Goal: Communication & Community: Answer question/provide support

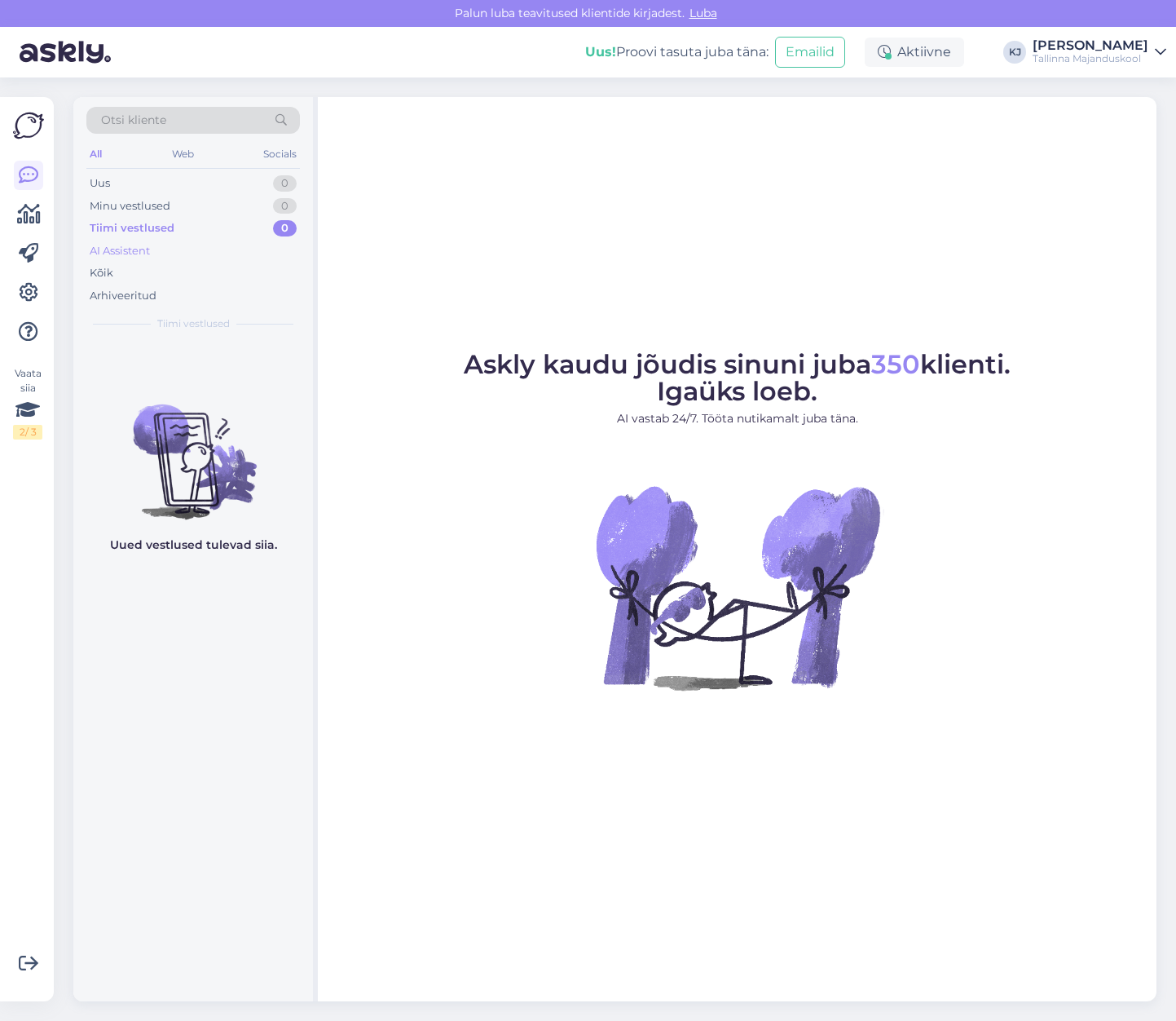
click at [130, 254] on div "AI Assistent" at bounding box center [120, 251] width 60 height 17
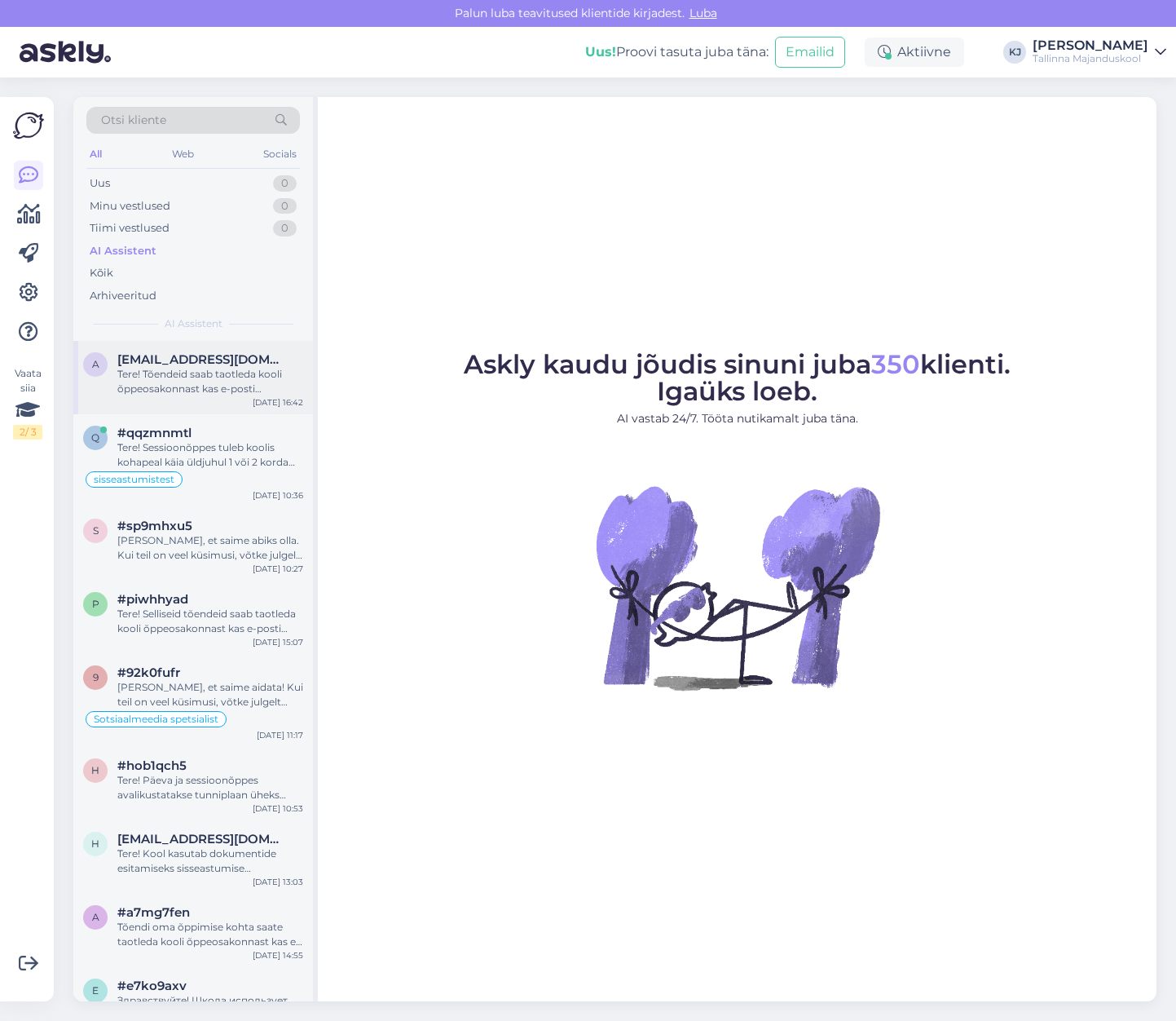
click at [238, 383] on div "Tere! Tõendeid saab taotleda kooli õppeosakonnast kas e-posti [PERSON_NAME] (tä…" at bounding box center [210, 382] width 186 height 30
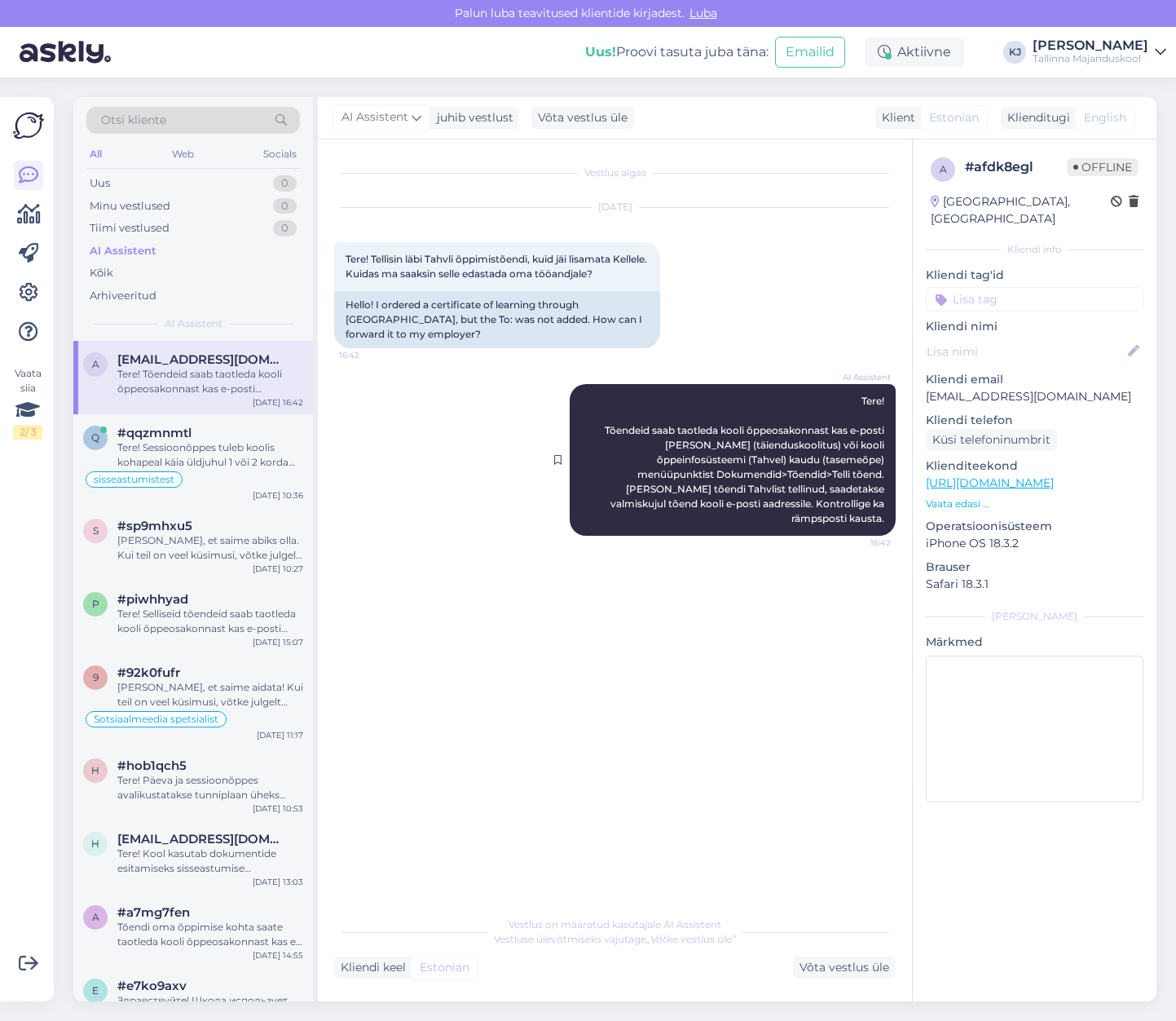
click at [711, 451] on div "AI Assistent Tere! Tõendeid saab taotleda kooli õppeosakonnast kas e-posti [PER…" at bounding box center [733, 460] width 326 height 152
click at [860, 968] on div "Võta vestlus üle" at bounding box center [844, 967] width 102 height 22
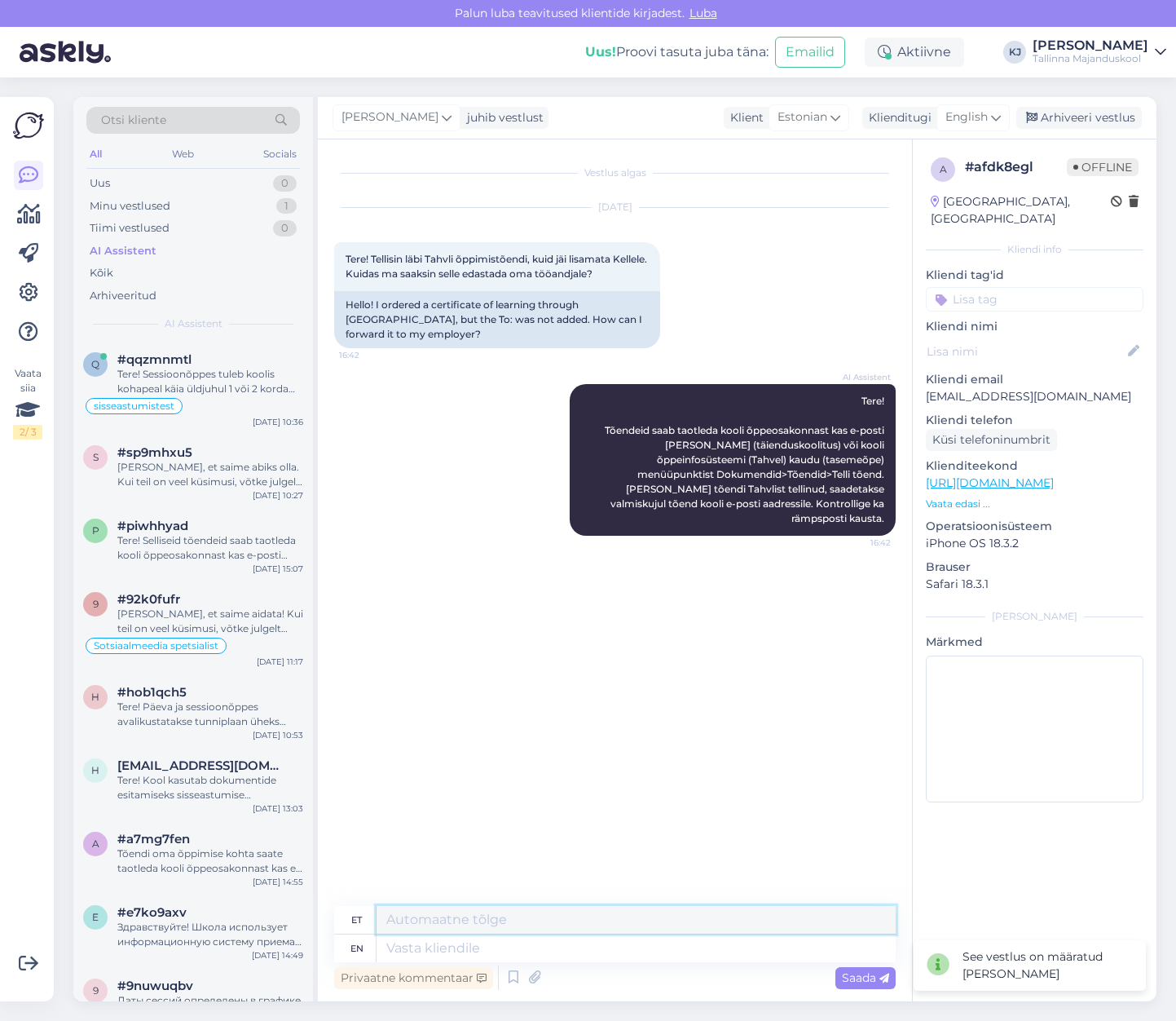
click at [781, 921] on textarea at bounding box center [635, 920] width 519 height 28
type textarea "S"
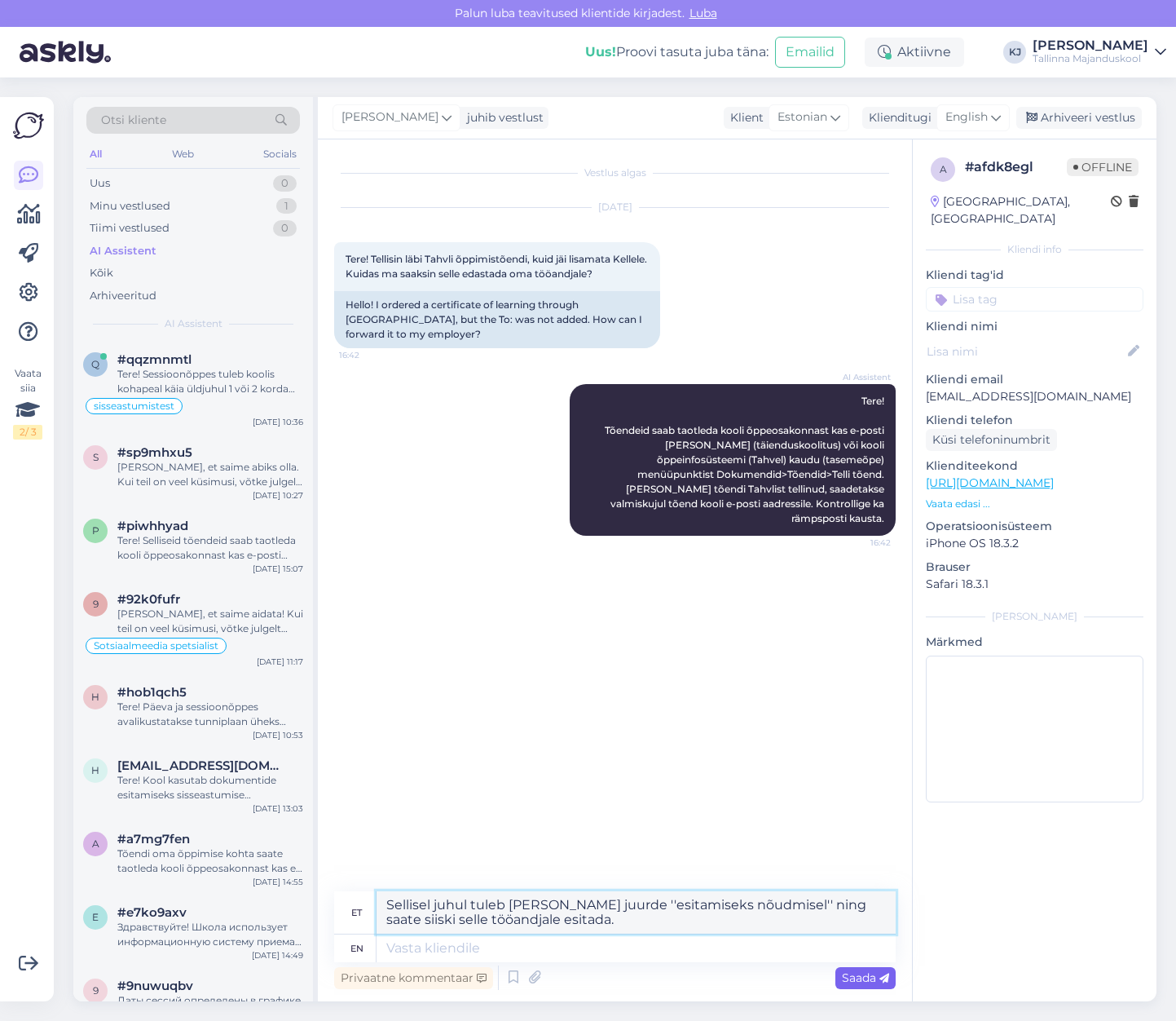
type textarea "Sellisel juhul tuleb [PERSON_NAME] juurde ''esitamiseks nõudmisel'' ning saate …"
click at [844, 984] on span "Saada" at bounding box center [865, 978] width 47 height 15
click at [876, 990] on div "Privaatne kommentaar Saada" at bounding box center [615, 978] width 562 height 31
click at [874, 976] on span "Saada" at bounding box center [865, 978] width 47 height 15
click at [668, 948] on textarea at bounding box center [635, 948] width 519 height 28
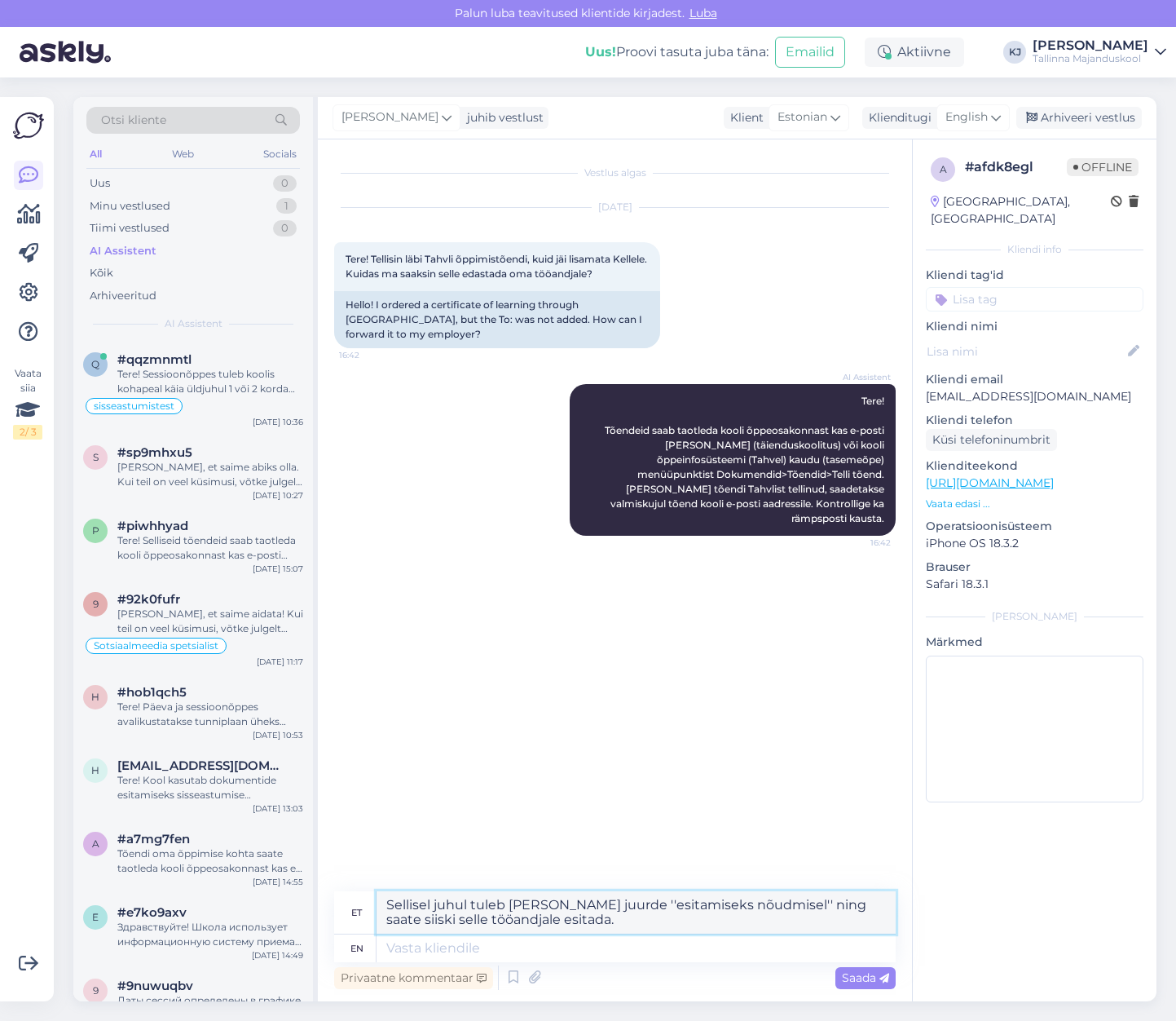
drag, startPoint x: 580, startPoint y: 923, endPoint x: 380, endPoint y: 903, distance: 201.0
click at [380, 903] on textarea "Sellisel juhul tuleb [PERSON_NAME] juurde ''esitamiseks nõudmisel'' ning saate …" at bounding box center [635, 912] width 519 height 42
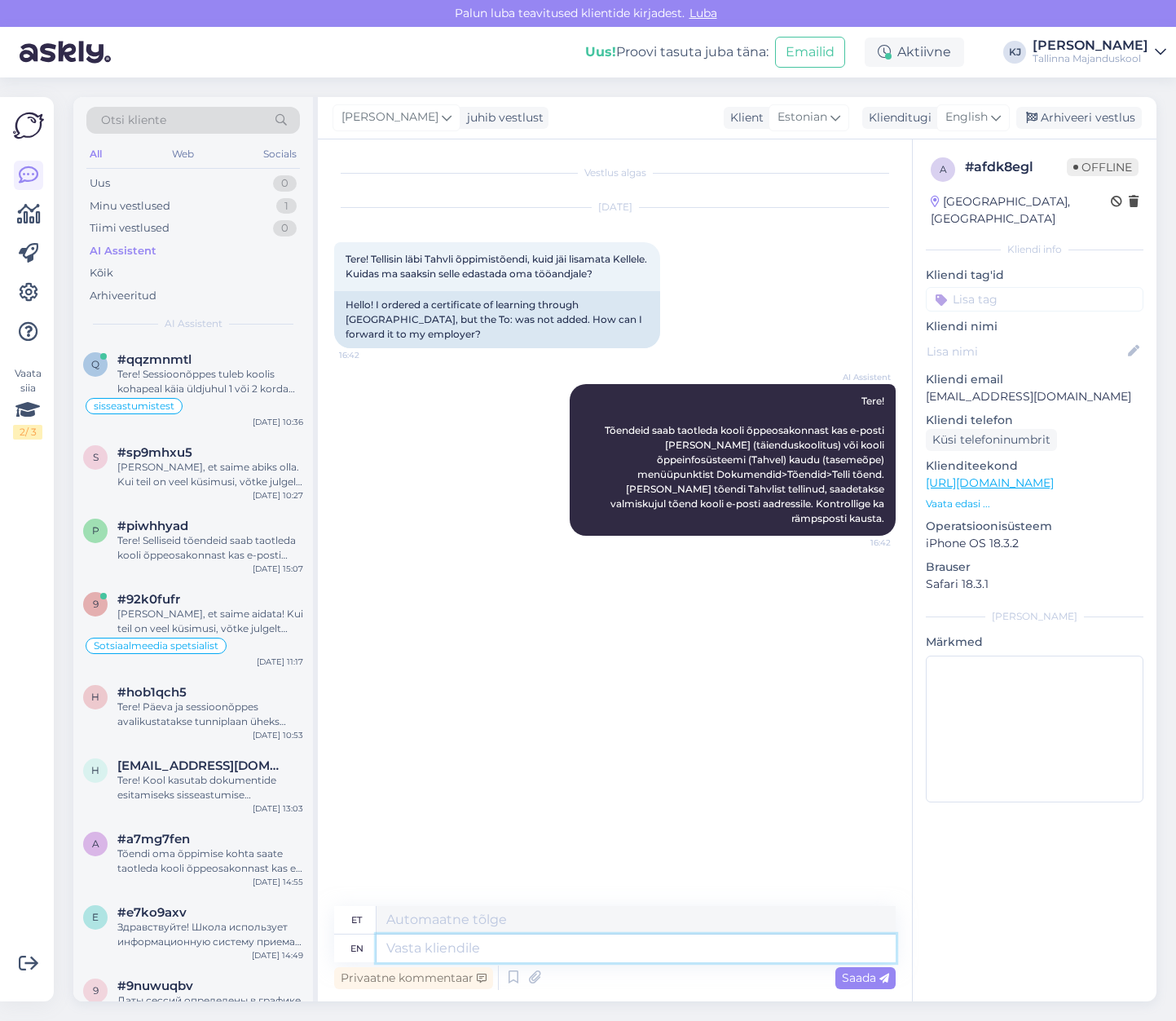
click at [443, 943] on textarea at bounding box center [635, 948] width 519 height 28
paste textarea "Sellisel juhul tuleb [PERSON_NAME] juurde ''esitamiseks nõudmisel'' ning saate …"
type textarea "Sellisel juhul tuleb [PERSON_NAME] juurde ''esitamiseks nõudmisel'' ning saate …"
type textarea "Sellisel juhul tuleb [PERSON_NAME] juurde ''esitamiseks'' ning saate seda nõuda…"
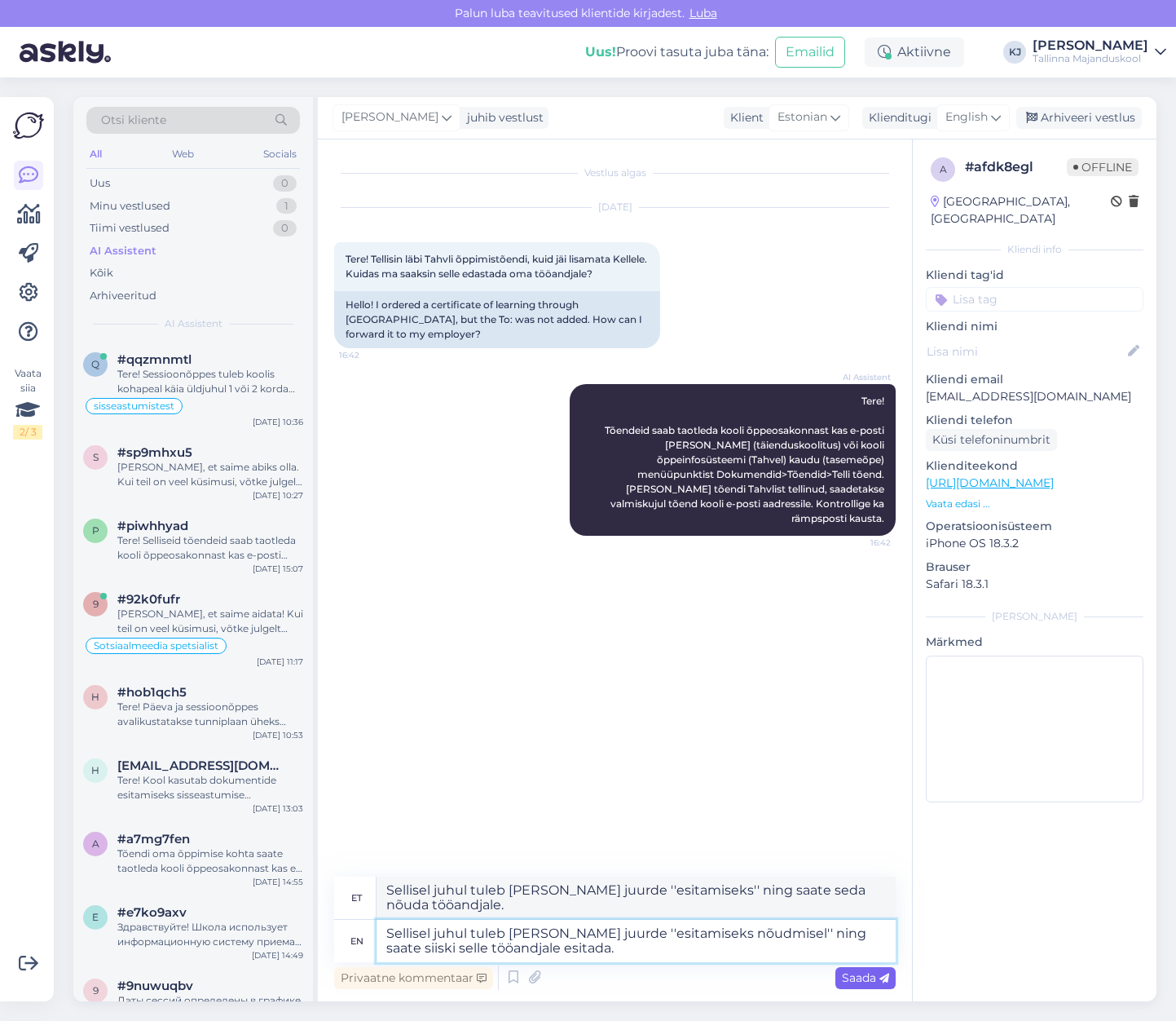
type textarea "Sellisel juhul tuleb [PERSON_NAME] juurde ''esitamiseks nõudmisel'' ning saate …"
click at [862, 971] on span "Saada" at bounding box center [865, 978] width 47 height 15
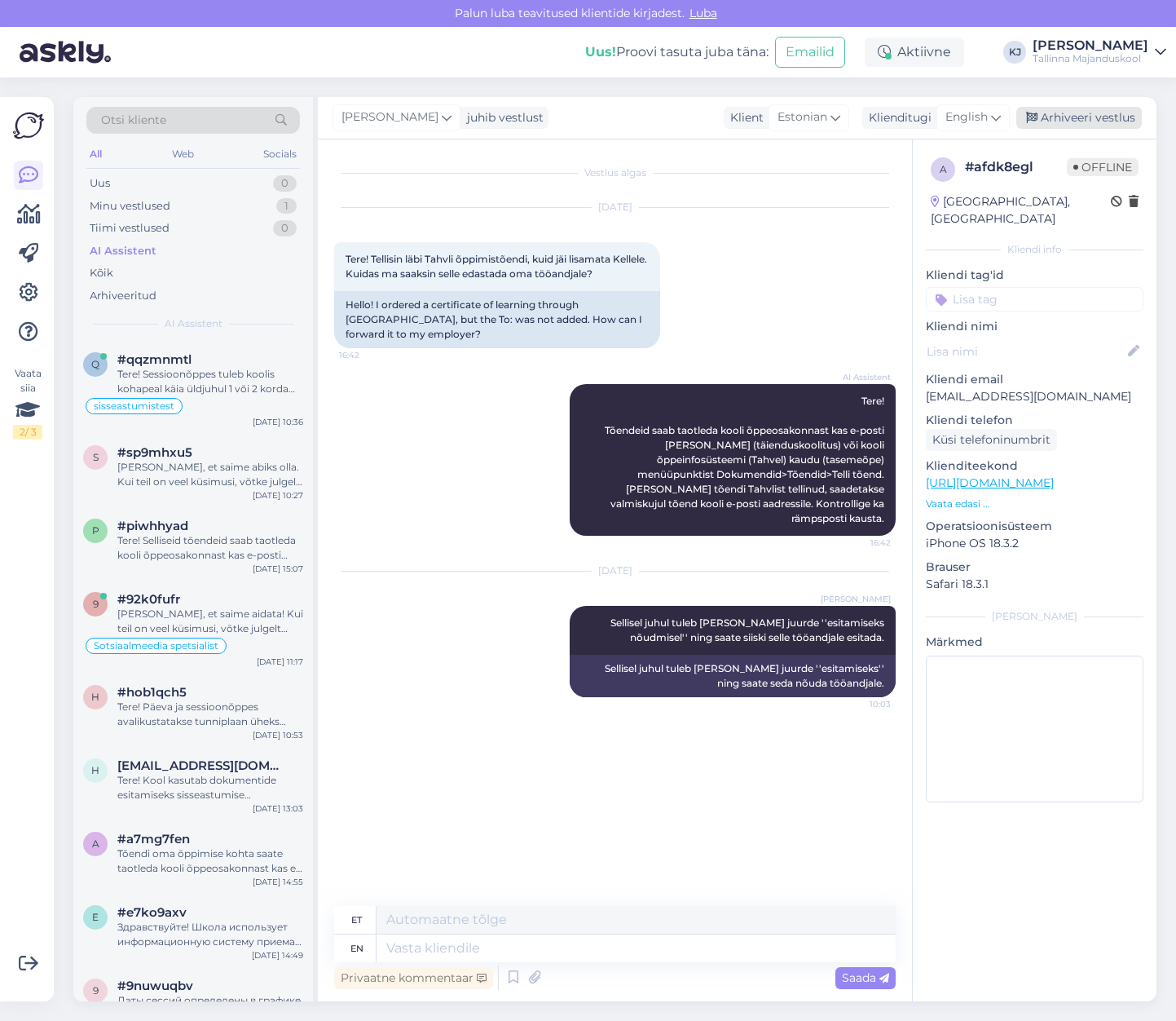
click at [1095, 126] on div "Arhiveeri vestlus" at bounding box center [1079, 117] width 125 height 22
